Goal: Information Seeking & Learning: Learn about a topic

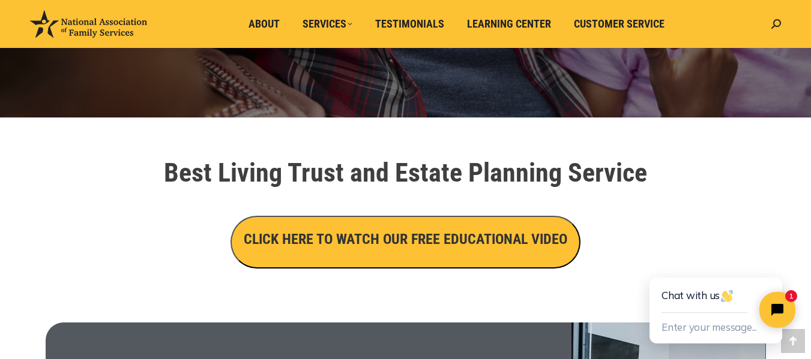
scroll to position [325, 0]
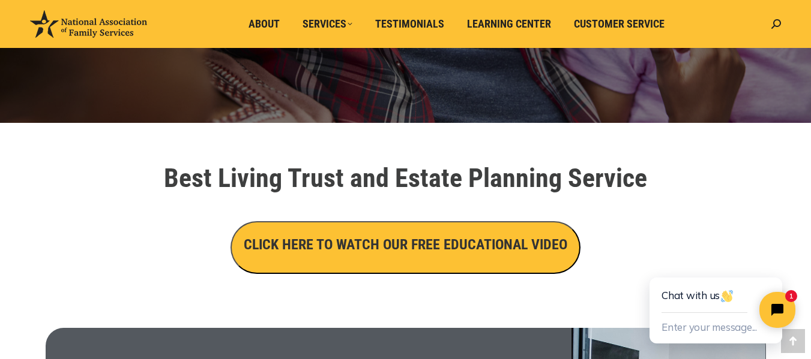
click at [419, 242] on h3 "CLICK HERE TO WATCH OUR FREE EDUCATIONAL VIDEO" at bounding box center [405, 245] width 323 height 20
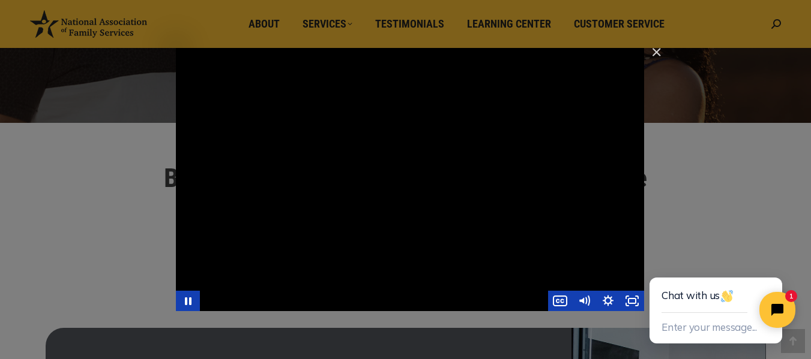
drag, startPoint x: 363, startPoint y: 194, endPoint x: 349, endPoint y: 224, distance: 33.0
click at [349, 224] on div "Main Video - Full Webinar (Emma) Landon V1.4" at bounding box center [410, 179] width 468 height 263
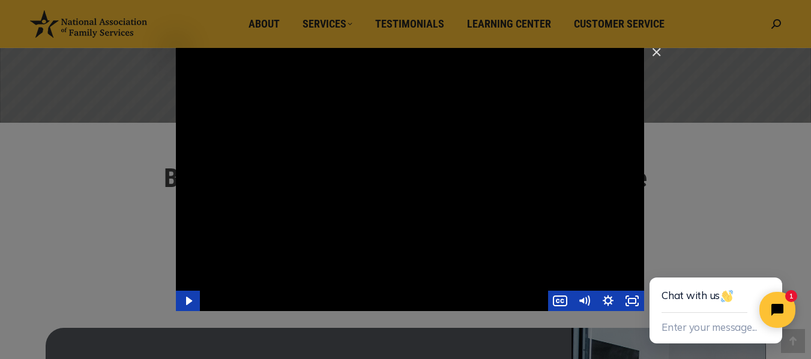
click at [410, 138] on div "Main Video - Full Webinar (Emma) Landon V1.4" at bounding box center [410, 179] width 468 height 263
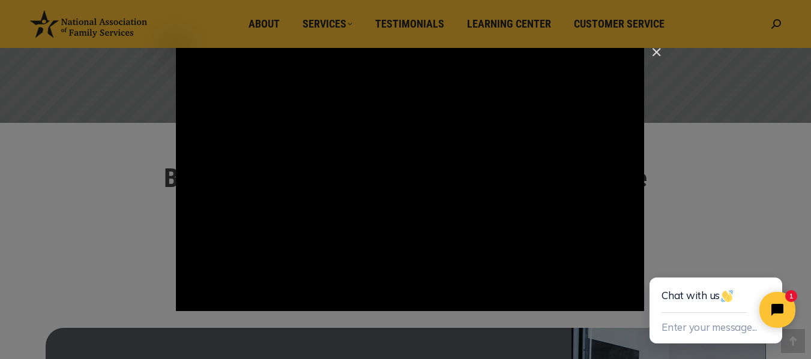
click html "Chat with us Enter your message... 1"
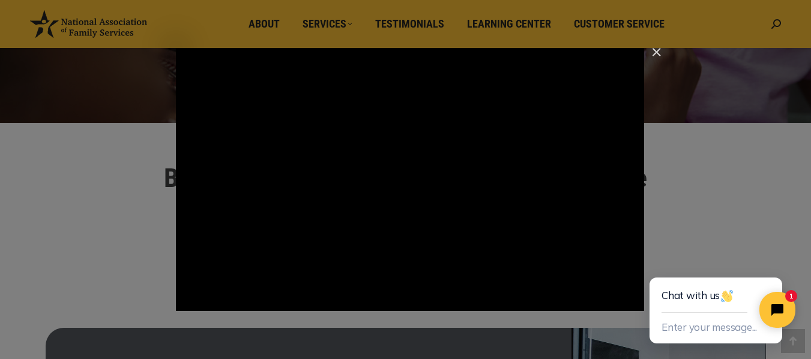
click html "Chat with us Enter your message... 1"
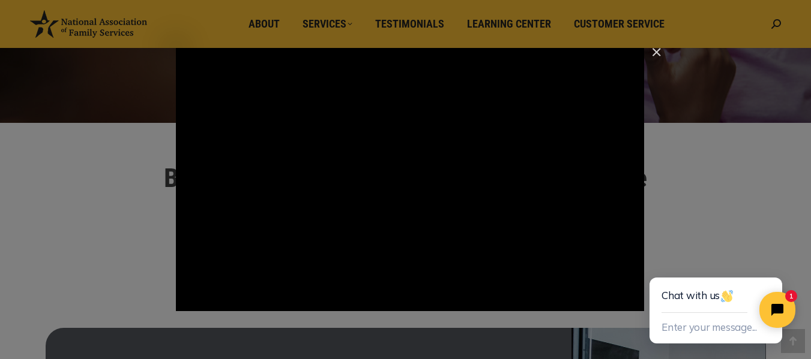
click html "Chat with us Enter your message... 1"
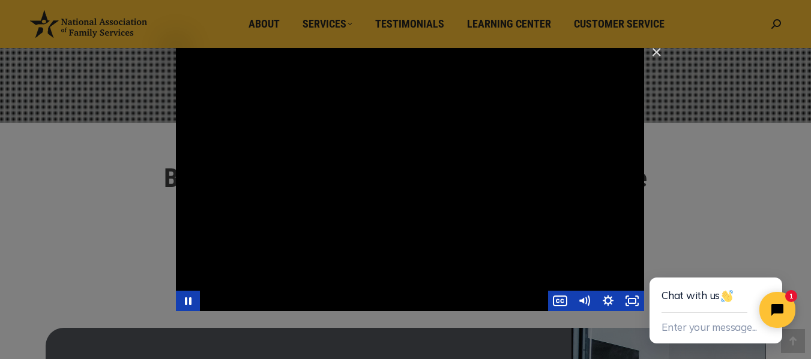
click at [406, 109] on div "Main Video - Full Webinar (Emma) Landon V1.4" at bounding box center [410, 179] width 468 height 263
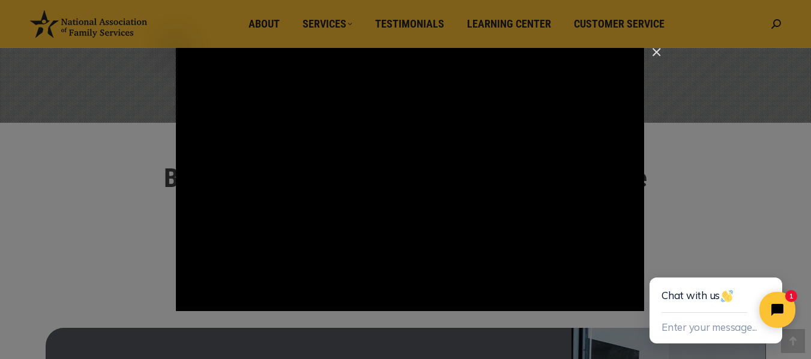
click at [406, 109] on div "Main Video - Full Webinar (Emma) Landon V1.4" at bounding box center [410, 179] width 468 height 263
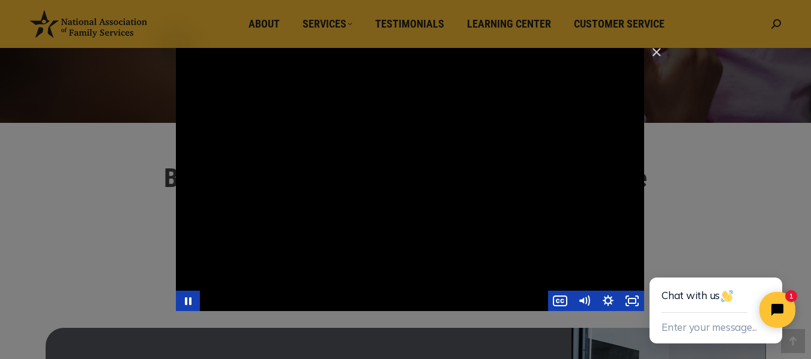
click at [401, 236] on div "Main Video - Full Webinar (Emma) Landon V1.4" at bounding box center [410, 179] width 468 height 263
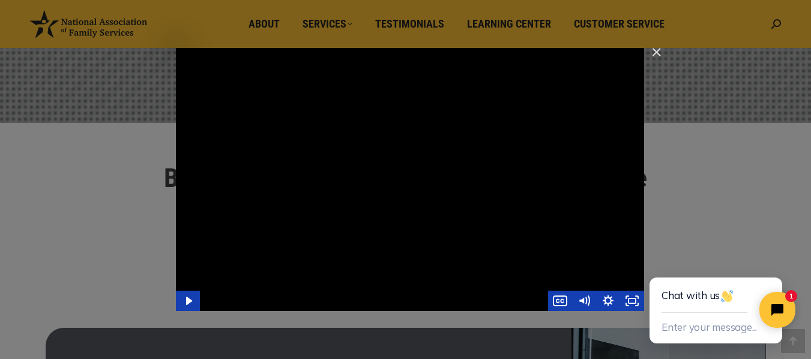
click at [482, 242] on div "Main Video - Full Webinar (Emma) Landon V1.4" at bounding box center [410, 179] width 468 height 263
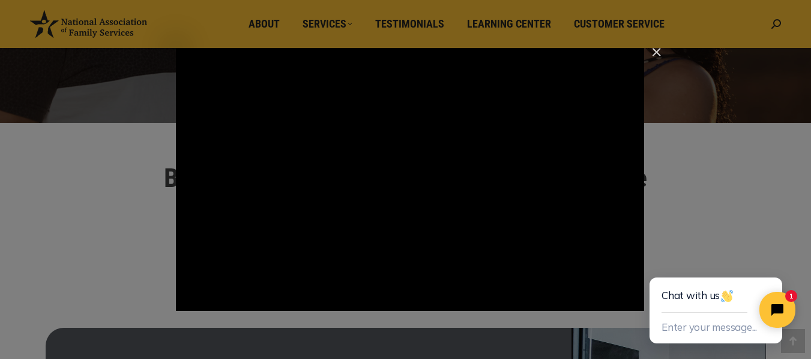
click at [482, 242] on div "Main Video - Full Webinar (Emma) Landon V1.4" at bounding box center [410, 179] width 468 height 263
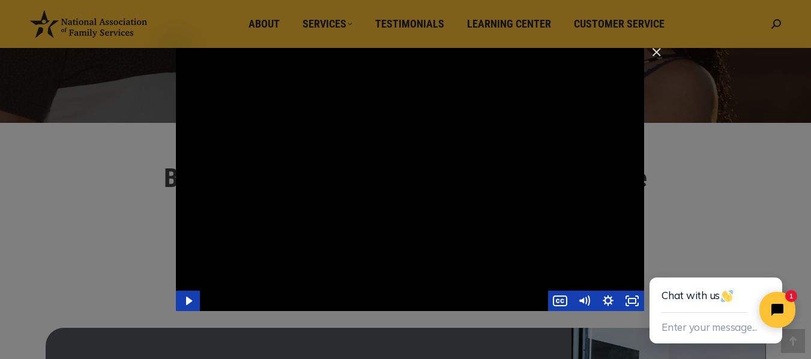
click at [436, 256] on div "Main Video - Full Webinar (Emma) Landon V1.4" at bounding box center [410, 179] width 468 height 263
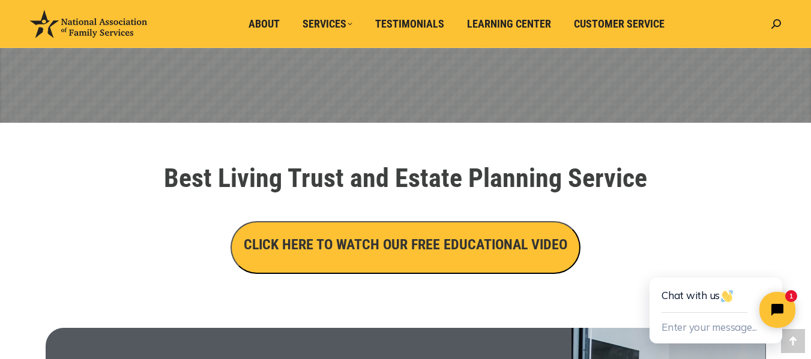
click at [506, 35] on li "Learning Center" at bounding box center [511, 24] width 107 height 48
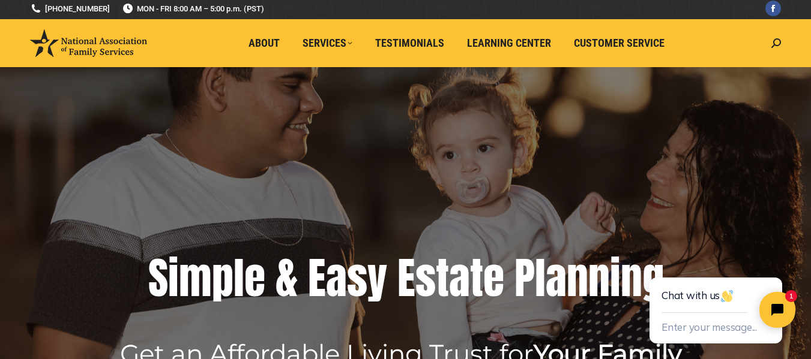
scroll to position [0, 0]
